Goal: Transaction & Acquisition: Purchase product/service

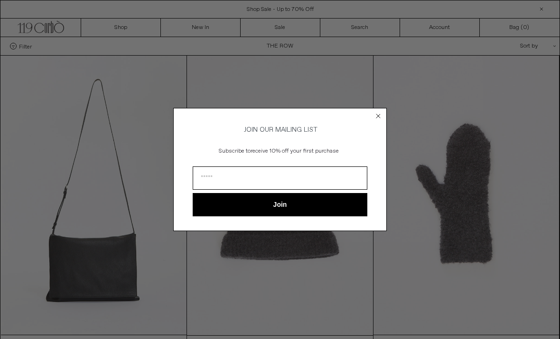
click at [374, 118] on icon "Close dialog" at bounding box center [378, 115] width 9 height 9
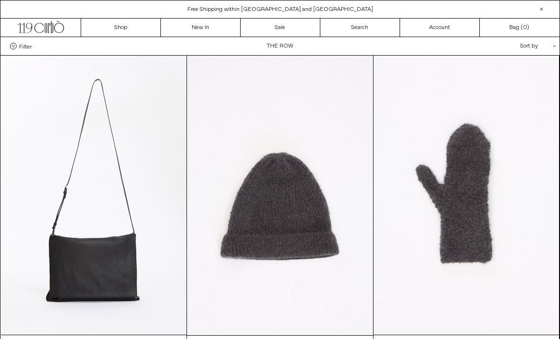
click at [213, 28] on link "New In" at bounding box center [201, 28] width 80 height 18
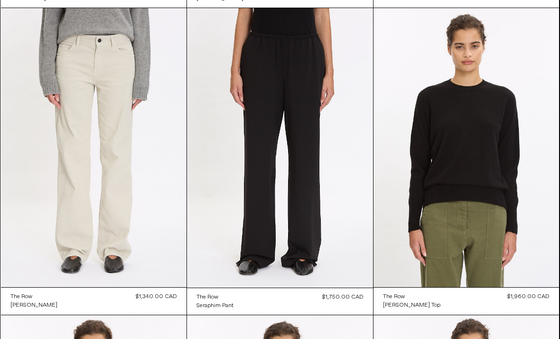
scroll to position [4354, 0]
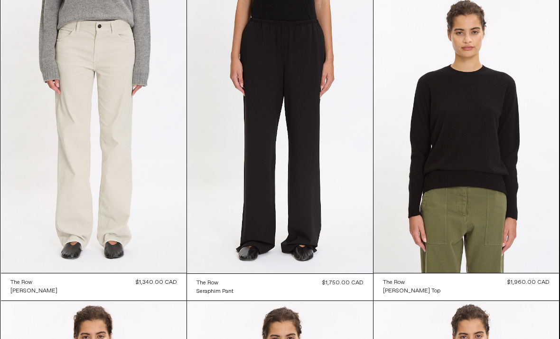
click at [302, 152] on at bounding box center [280, 133] width 186 height 279
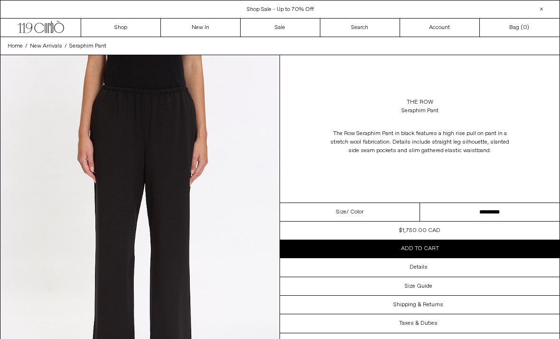
click at [454, 209] on select "**********" at bounding box center [490, 212] width 140 height 19
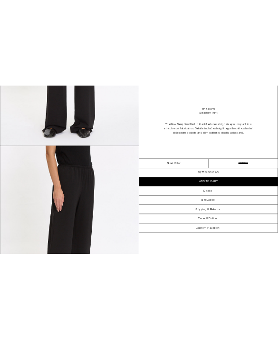
scroll to position [352, 0]
